Goal: Use online tool/utility: Utilize a website feature to perform a specific function

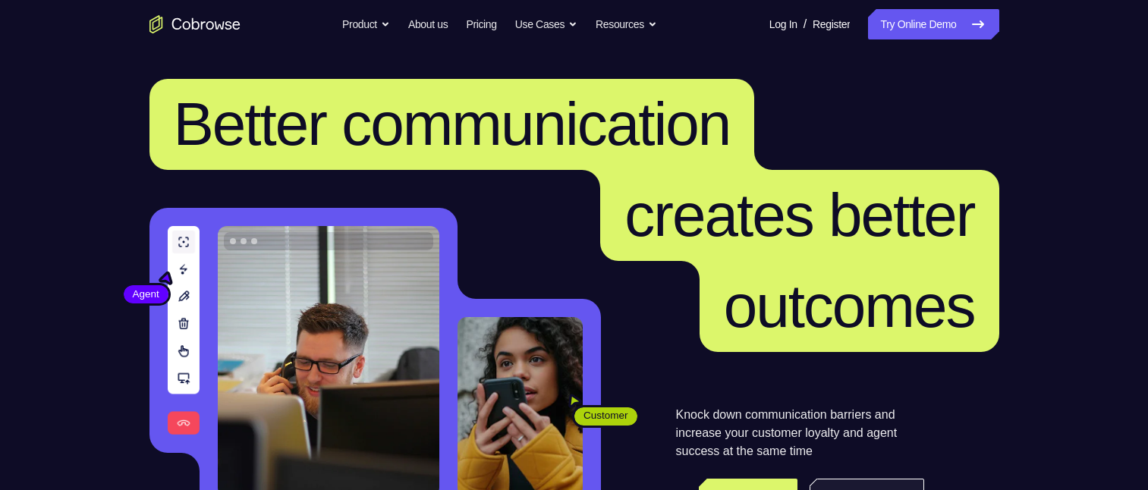
scroll to position [304, 0]
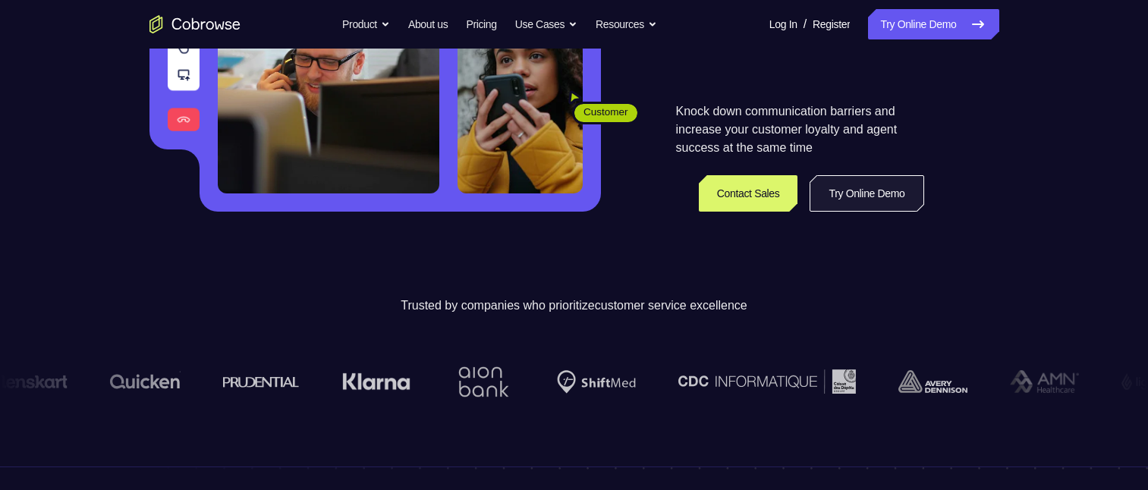
click at [866, 193] on link "Try Online Demo" at bounding box center [867, 193] width 114 height 36
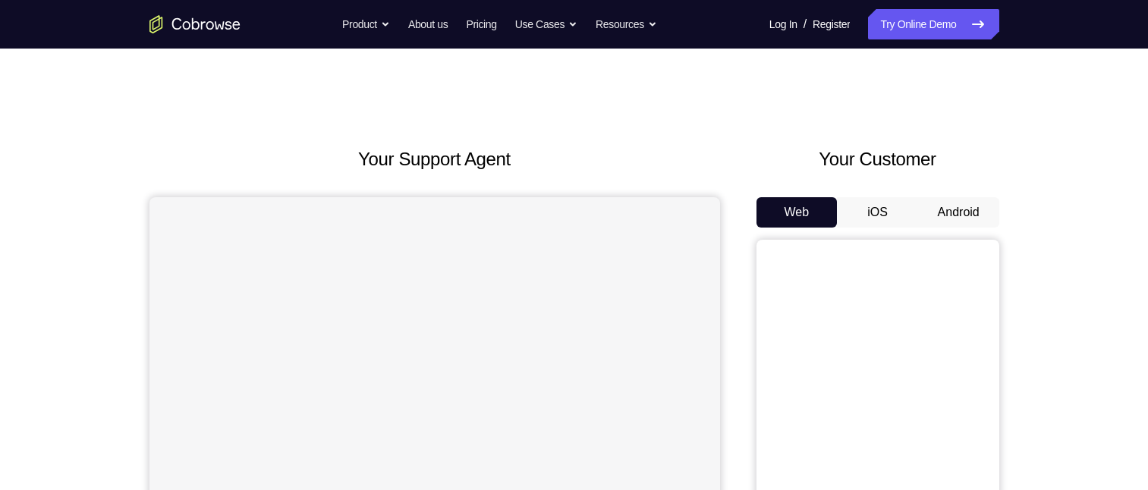
click at [981, 206] on button "Android" at bounding box center [958, 212] width 81 height 30
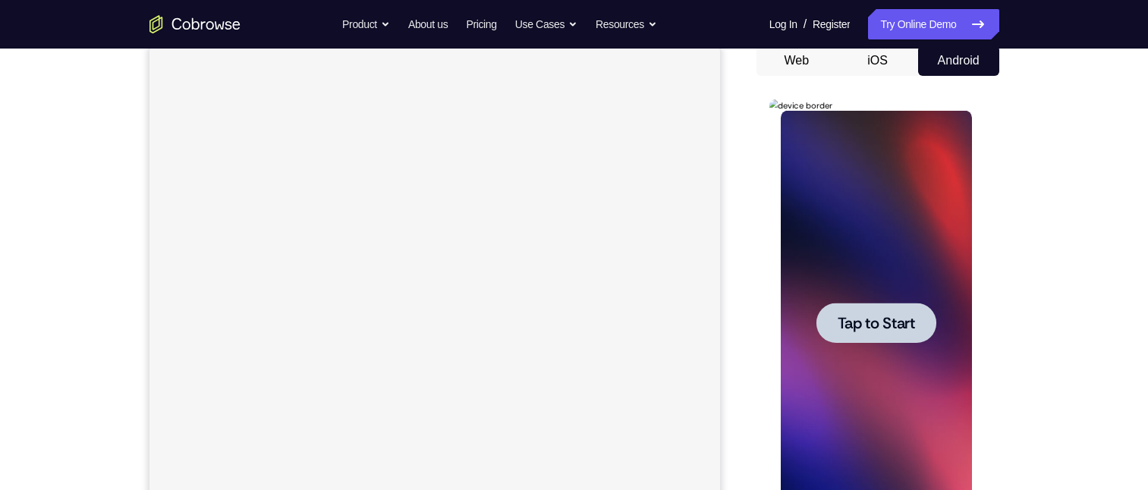
click at [912, 316] on span "Tap to Start" at bounding box center [876, 323] width 77 height 15
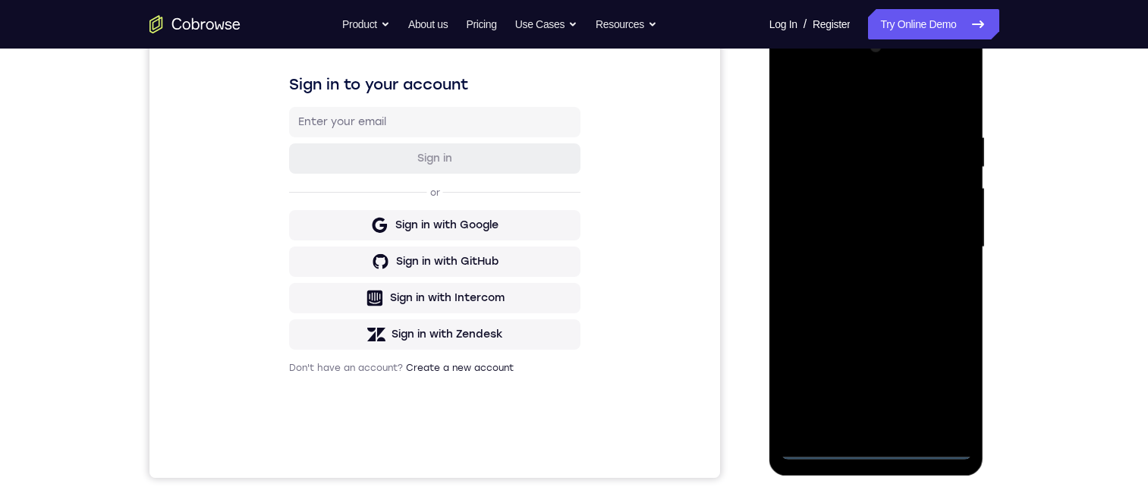
click at [883, 451] on div at bounding box center [876, 247] width 191 height 425
click at [937, 389] on div at bounding box center [876, 247] width 191 height 425
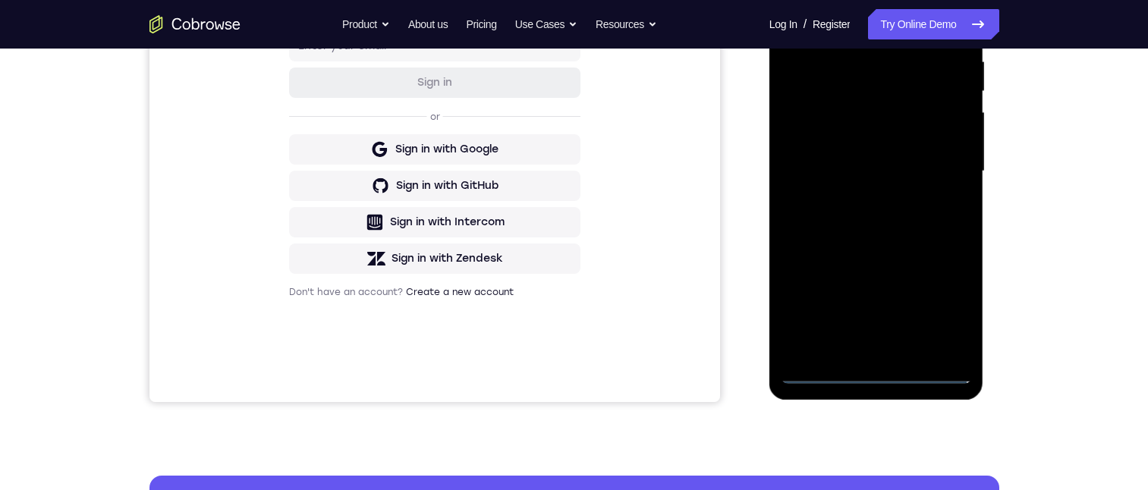
click at [818, 0] on div at bounding box center [876, 171] width 191 height 425
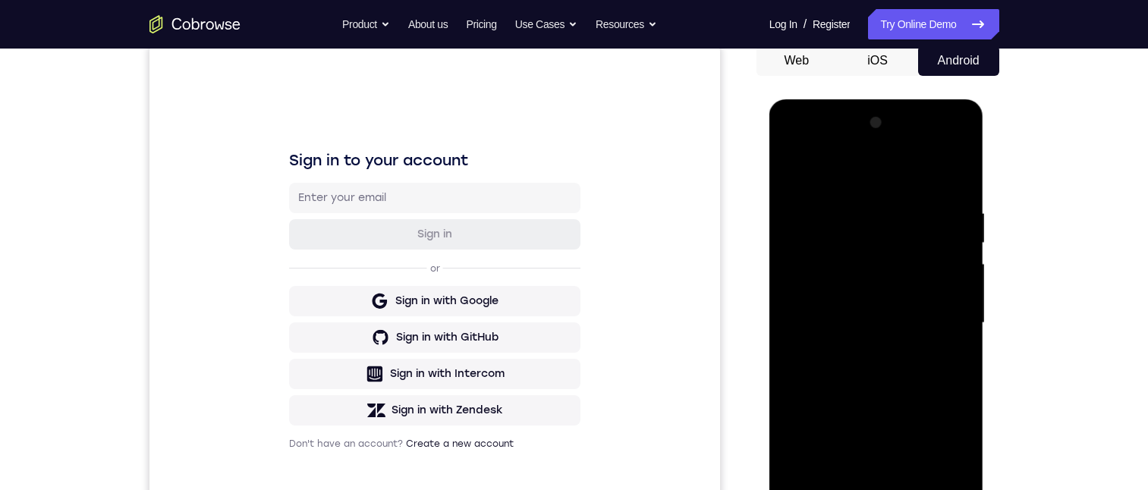
click at [883, 235] on div at bounding box center [876, 323] width 191 height 425
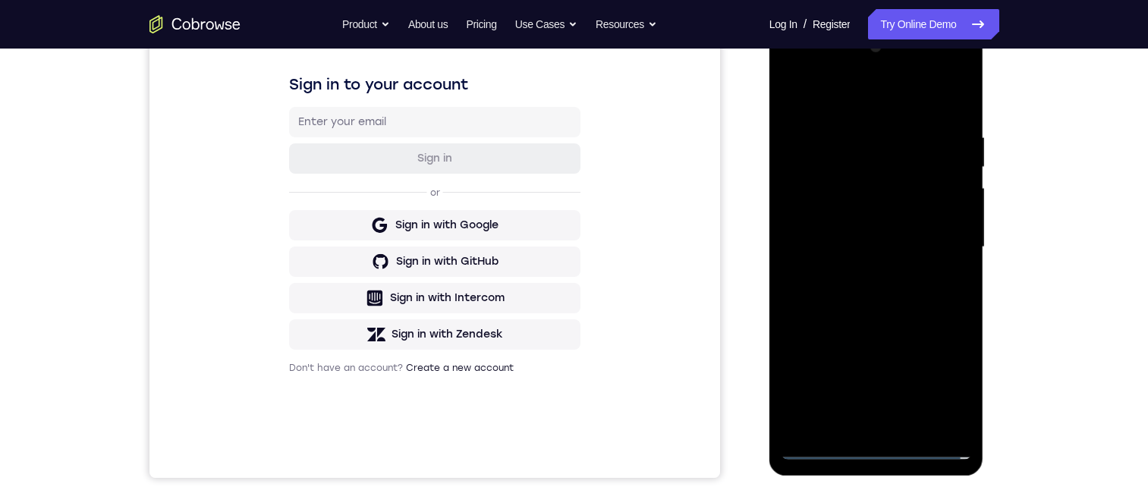
click at [816, 447] on div at bounding box center [876, 247] width 191 height 425
click at [827, 451] on div at bounding box center [876, 247] width 191 height 425
click at [945, 241] on div at bounding box center [876, 247] width 191 height 425
click at [865, 276] on div at bounding box center [876, 247] width 191 height 425
click at [907, 233] on div at bounding box center [876, 247] width 191 height 425
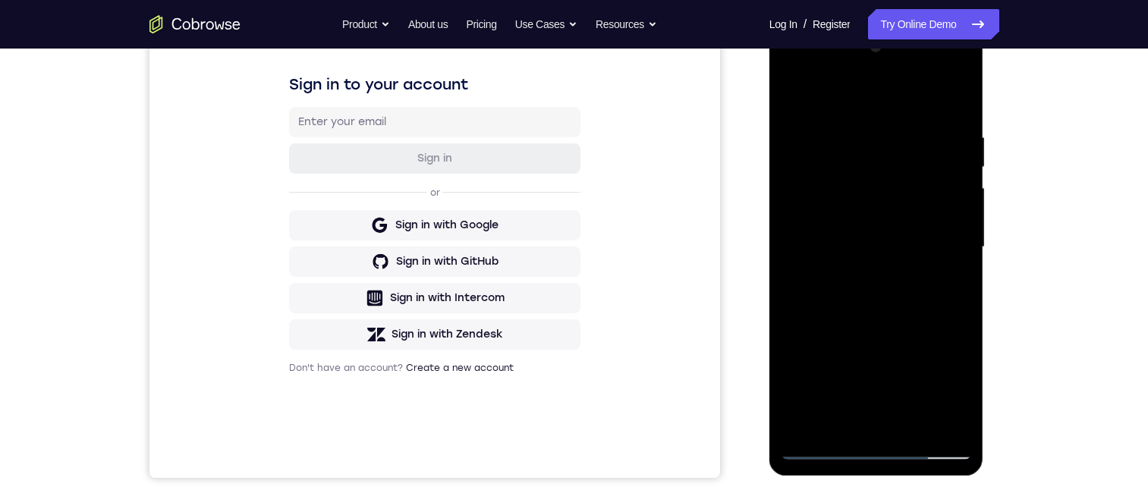
click at [924, 218] on div at bounding box center [876, 247] width 191 height 425
click at [934, 251] on div at bounding box center [876, 247] width 191 height 425
click at [877, 310] on div at bounding box center [876, 247] width 191 height 425
click at [858, 262] on div at bounding box center [876, 247] width 191 height 425
click at [952, 218] on div at bounding box center [876, 247] width 191 height 425
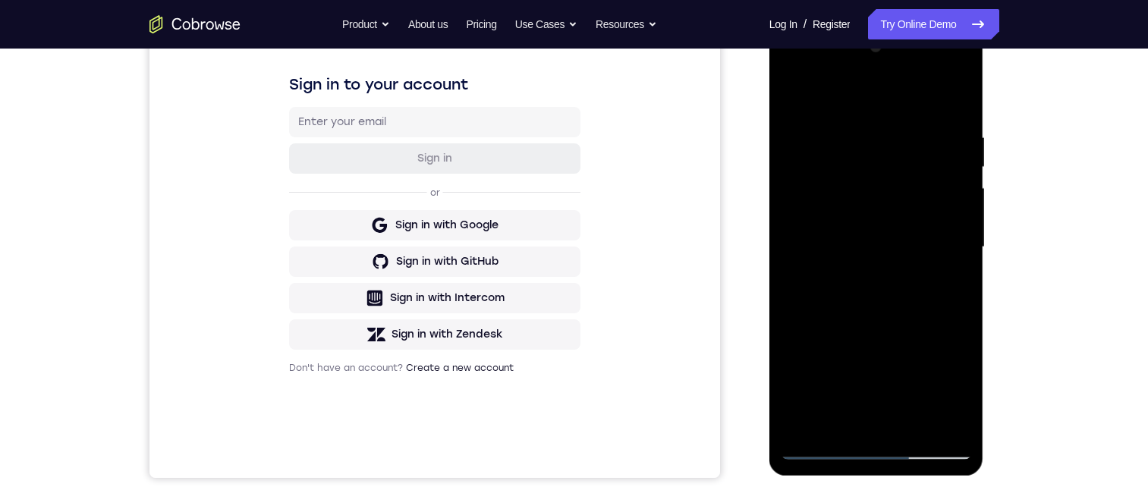
click at [952, 218] on div at bounding box center [876, 247] width 191 height 425
click at [932, 244] on div at bounding box center [876, 247] width 191 height 425
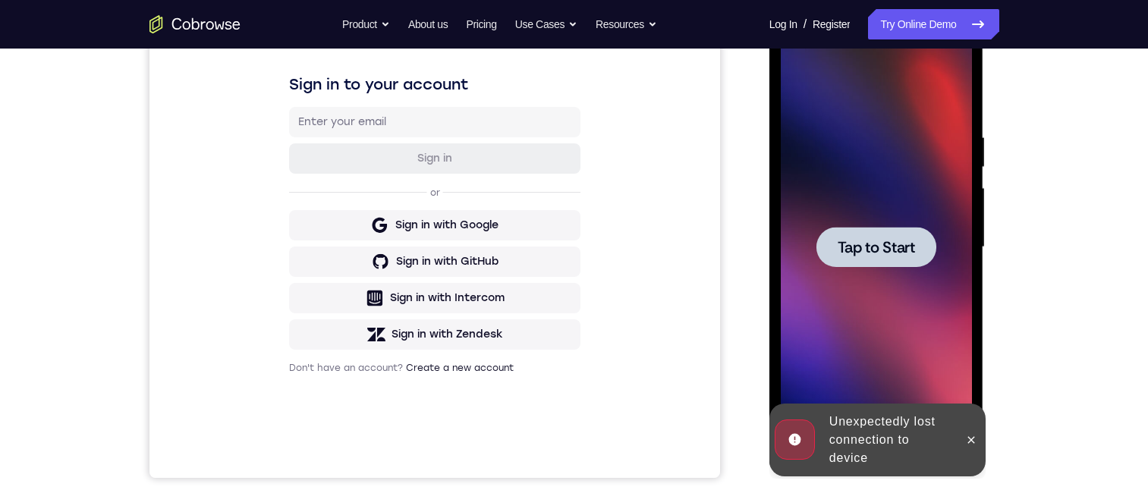
click at [969, 442] on icon at bounding box center [971, 439] width 7 height 7
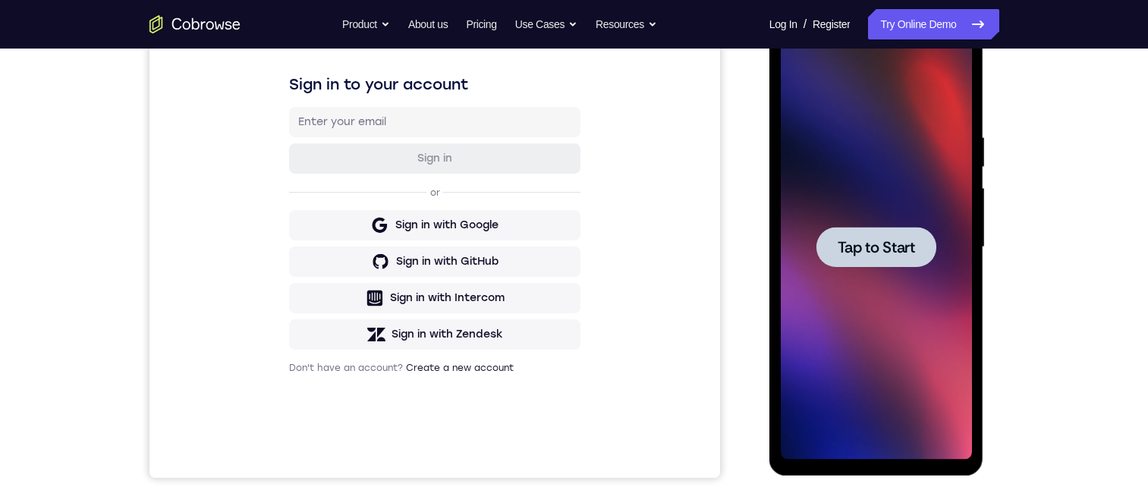
click at [912, 236] on button "Tap to Start" at bounding box center [877, 247] width 120 height 40
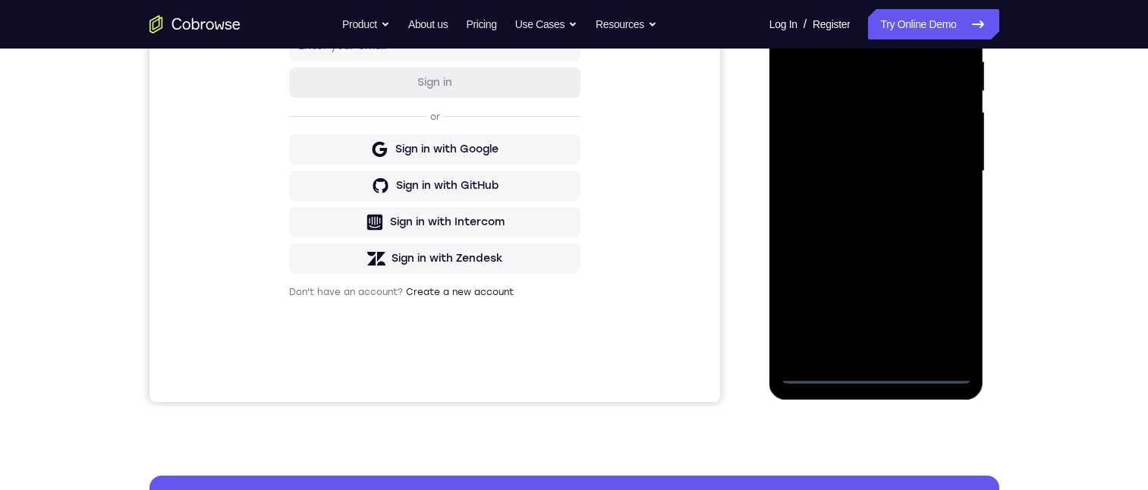
scroll to position [226, 0]
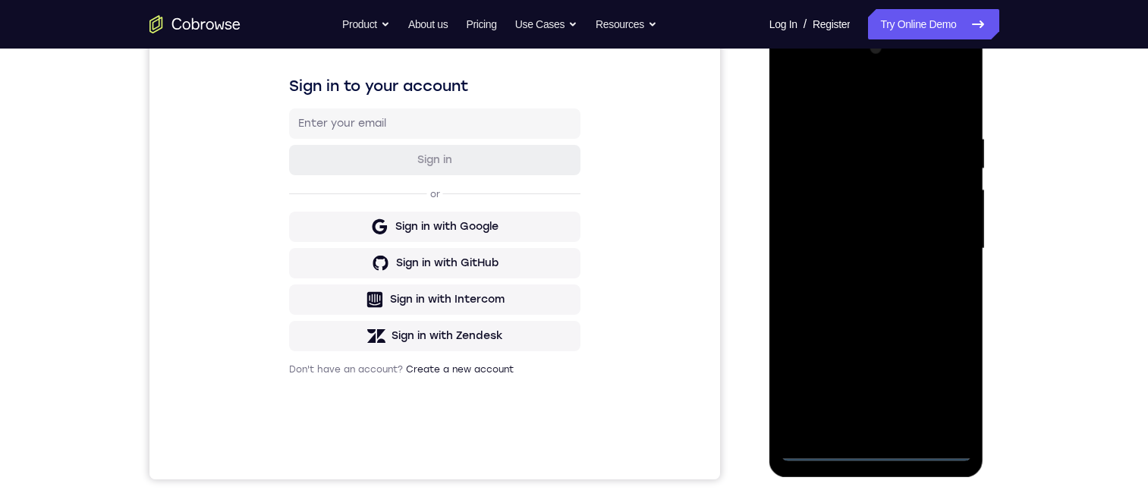
click at [883, 448] on div at bounding box center [876, 248] width 191 height 425
click at [889, 283] on div at bounding box center [876, 247] width 191 height 425
click at [935, 384] on div at bounding box center [876, 247] width 191 height 425
click at [802, 69] on div at bounding box center [876, 247] width 191 height 425
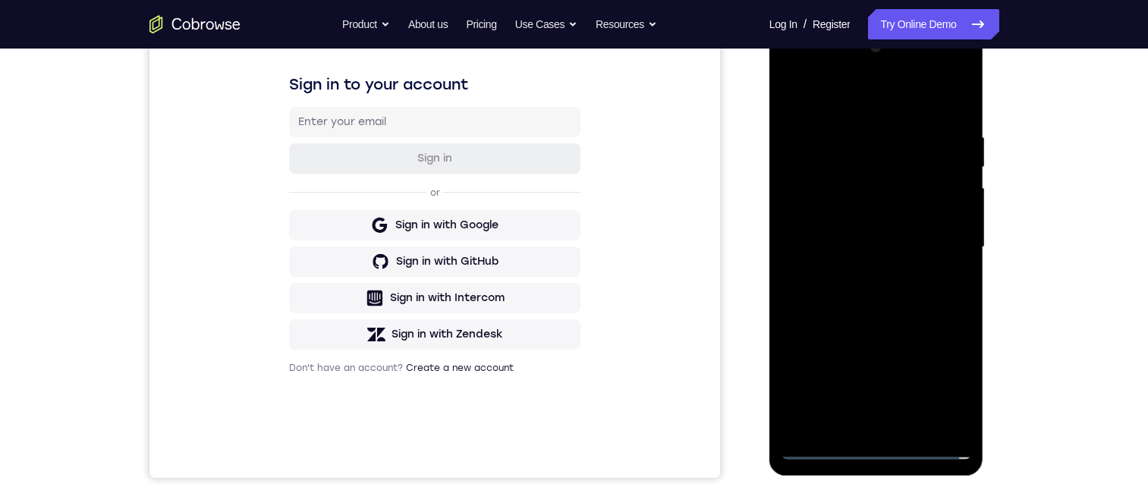
click at [847, 202] on div at bounding box center [876, 247] width 191 height 425
click at [883, 166] on div at bounding box center [876, 247] width 191 height 425
click at [871, 442] on div at bounding box center [876, 247] width 191 height 425
click at [880, 447] on div at bounding box center [876, 247] width 191 height 425
click at [857, 414] on div at bounding box center [876, 247] width 191 height 425
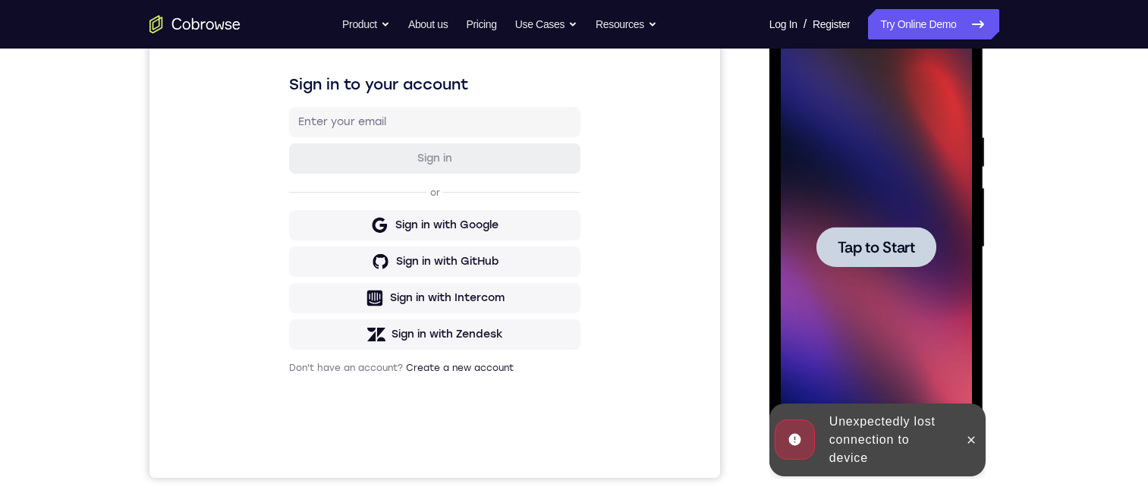
click at [914, 442] on div "Unexpectedly lost connection to device" at bounding box center [889, 440] width 133 height 67
